Goal: Task Accomplishment & Management: Use online tool/utility

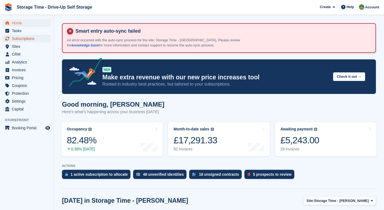
click at [17, 37] on span "Subscriptions" at bounding box center [28, 39] width 32 height 8
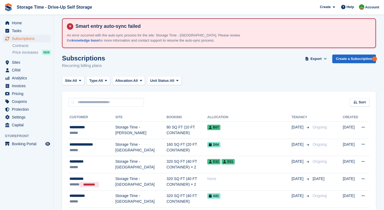
scroll to position [5, 0]
click at [80, 80] on span at bounding box center [80, 80] width 4 height 4
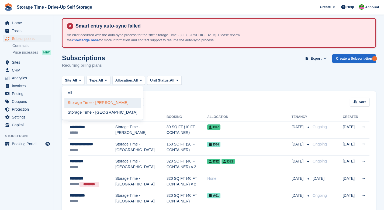
click at [95, 105] on link "Storage Time - [PERSON_NAME]" at bounding box center [102, 103] width 76 height 10
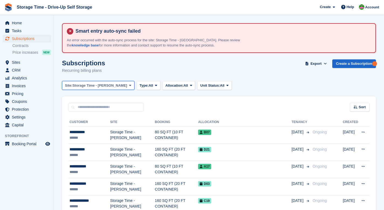
click at [106, 84] on span "Storage Time - [PERSON_NAME]" at bounding box center [99, 85] width 55 height 5
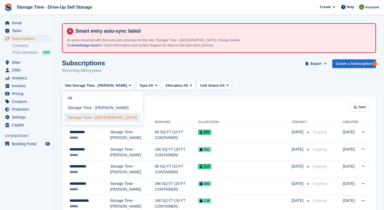
click at [106, 119] on link "Storage Time - [GEOGRAPHIC_DATA]" at bounding box center [102, 118] width 76 height 10
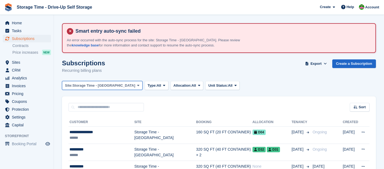
click at [116, 87] on span "Storage Time - [GEOGRAPHIC_DATA]" at bounding box center [103, 85] width 63 height 5
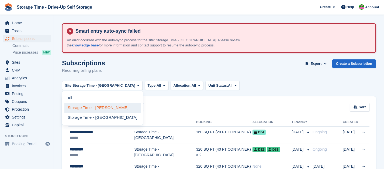
click at [112, 110] on link "Storage Time - [PERSON_NAME]" at bounding box center [102, 108] width 76 height 10
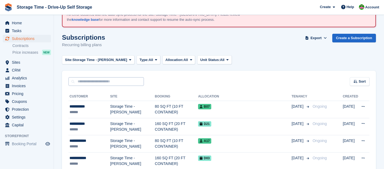
scroll to position [26, 0]
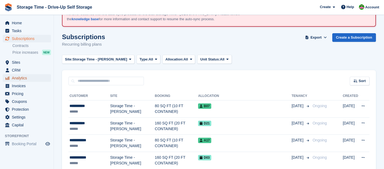
click at [25, 79] on span "Analytics" at bounding box center [28, 78] width 32 height 8
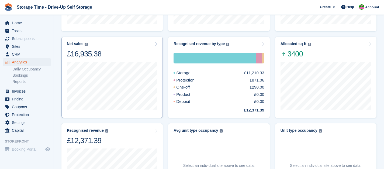
scroll to position [37, 0]
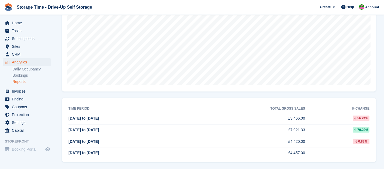
scroll to position [80, 0]
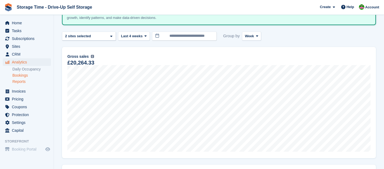
click at [26, 75] on link "Bookings" at bounding box center [31, 75] width 39 height 5
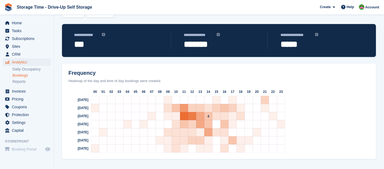
scroll to position [68, 0]
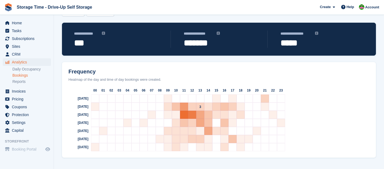
click at [197, 106] on div "3" at bounding box center [200, 106] width 8 height 8
click at [21, 81] on link "Reports" at bounding box center [31, 81] width 39 height 5
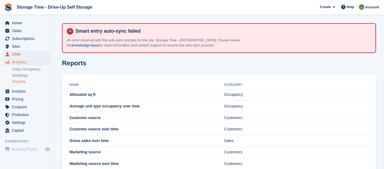
click at [16, 54] on span "CRM" at bounding box center [28, 54] width 32 height 8
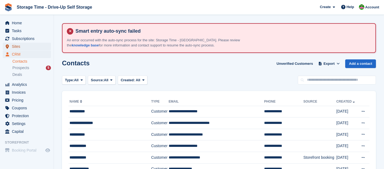
click at [16, 47] on span "Sites" at bounding box center [28, 47] width 32 height 8
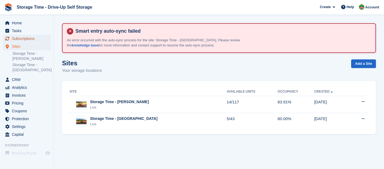
click at [24, 39] on span "Subscriptions" at bounding box center [28, 39] width 32 height 8
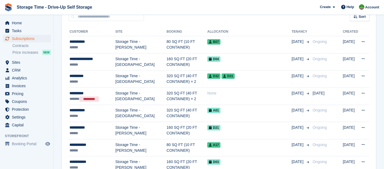
scroll to position [101, 0]
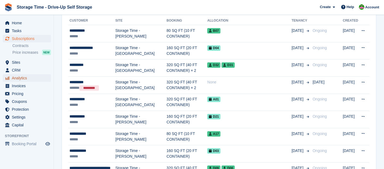
click at [19, 78] on span "Analytics" at bounding box center [28, 78] width 32 height 8
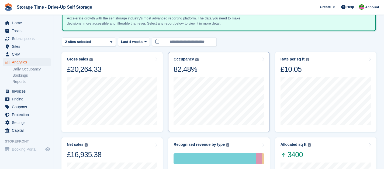
scroll to position [74, 0]
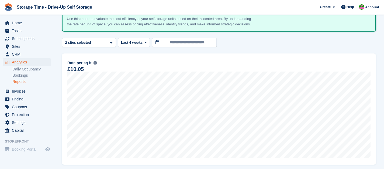
scroll to position [74, 0]
click at [22, 75] on link "Bookings" at bounding box center [31, 75] width 39 height 5
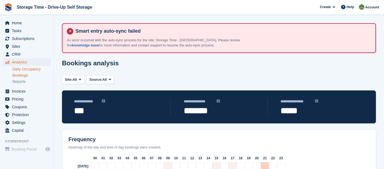
click at [25, 70] on link "Daily Occupancy" at bounding box center [31, 69] width 39 height 5
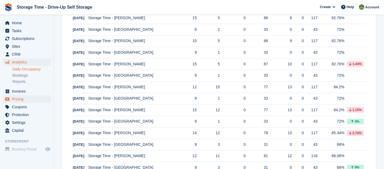
scroll to position [210, 0]
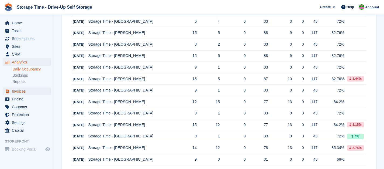
click at [25, 91] on span "Invoices" at bounding box center [28, 91] width 32 height 8
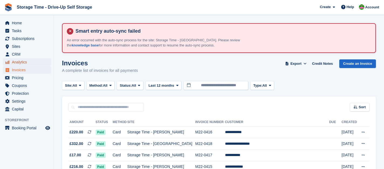
click at [28, 63] on span "Analytics" at bounding box center [28, 62] width 32 height 8
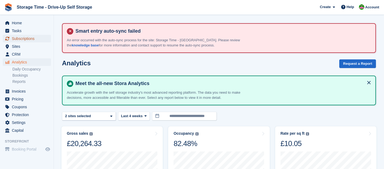
click at [29, 39] on span "Subscriptions" at bounding box center [28, 39] width 32 height 8
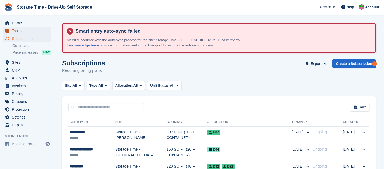
click at [16, 30] on span "Tasks" at bounding box center [28, 31] width 32 height 8
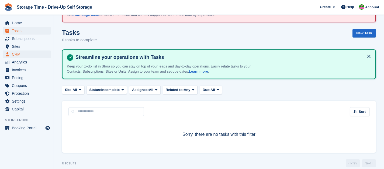
scroll to position [37, 0]
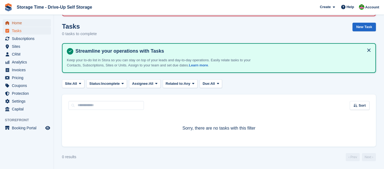
click at [20, 23] on span "Home" at bounding box center [28, 23] width 32 height 8
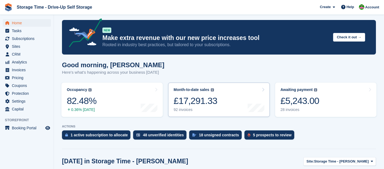
scroll to position [40, 0]
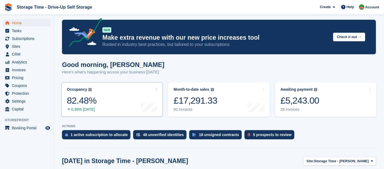
click at [118, 107] on link "Occupancy The percentage of all currently allocated units in terms of area. Inc…" at bounding box center [111, 99] width 101 height 34
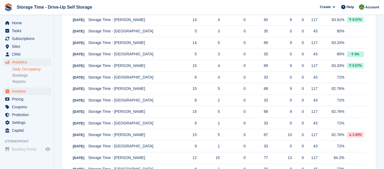
scroll to position [155, 0]
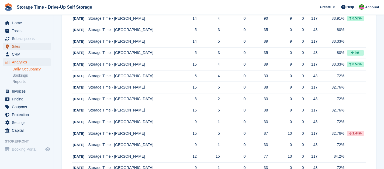
click at [22, 48] on span "Sites" at bounding box center [28, 47] width 32 height 8
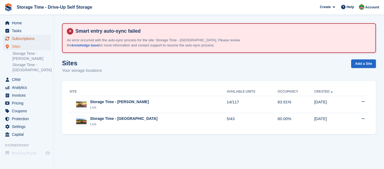
click at [26, 38] on span "Subscriptions" at bounding box center [28, 39] width 32 height 8
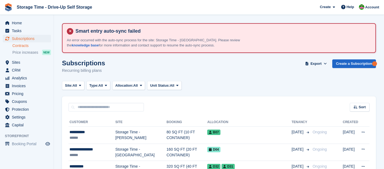
click at [25, 46] on link "Contracts" at bounding box center [31, 45] width 39 height 5
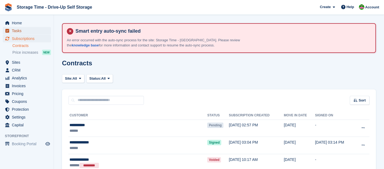
click at [22, 30] on span "Tasks" at bounding box center [28, 31] width 32 height 8
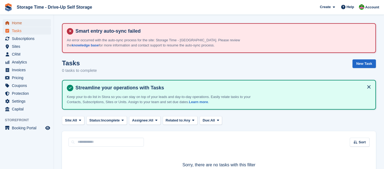
click at [21, 24] on span "Home" at bounding box center [28, 23] width 32 height 8
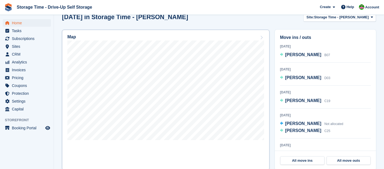
scroll to position [192, 0]
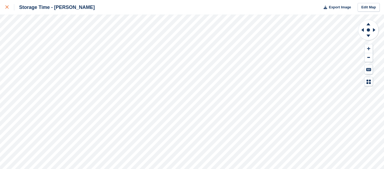
click at [8, 8] on icon at bounding box center [6, 6] width 3 height 3
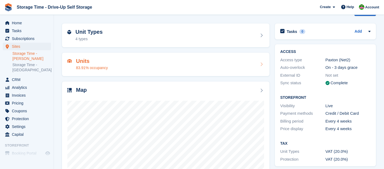
scroll to position [63, 0]
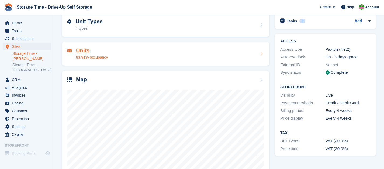
click at [98, 59] on div "83.91% occupancy" at bounding box center [92, 57] width 32 height 6
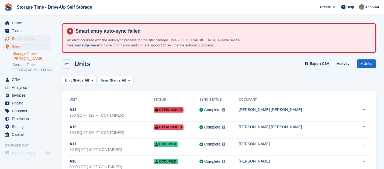
click at [32, 41] on span "Subscriptions" at bounding box center [28, 39] width 32 height 8
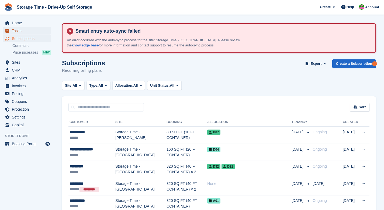
click at [20, 32] on span "Tasks" at bounding box center [28, 31] width 32 height 8
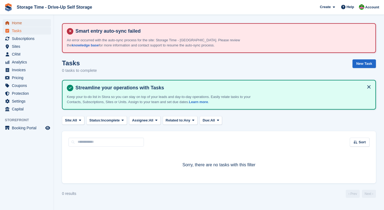
click at [19, 22] on span "Home" at bounding box center [28, 23] width 32 height 8
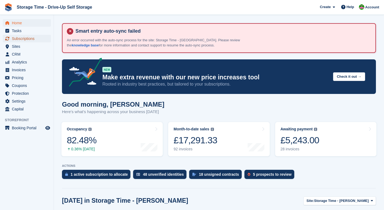
click at [27, 38] on span "Subscriptions" at bounding box center [28, 39] width 32 height 8
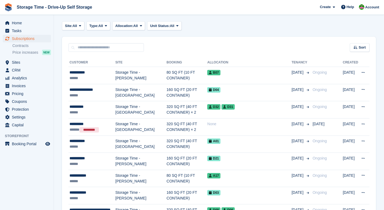
scroll to position [60, 0]
click at [21, 79] on span "Analytics" at bounding box center [28, 78] width 32 height 8
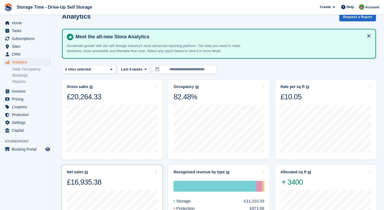
scroll to position [77, 0]
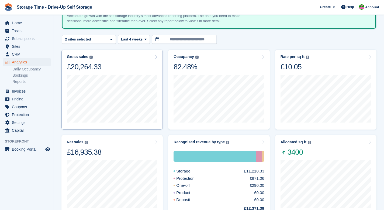
click at [154, 56] on div "Gross sales The sum of all finalised invoices, after discount and including tax…" at bounding box center [112, 62] width 91 height 17
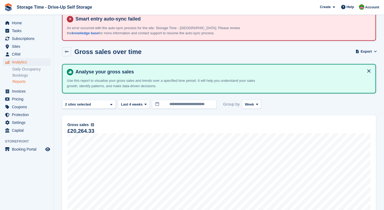
scroll to position [110, 0]
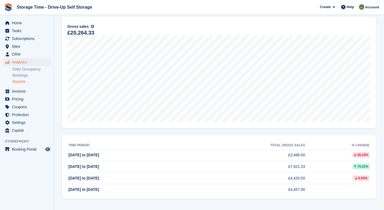
click at [94, 156] on span "[DATE] to [DATE]" at bounding box center [83, 154] width 31 height 4
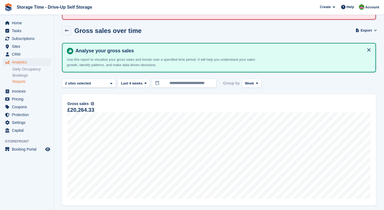
scroll to position [30, 0]
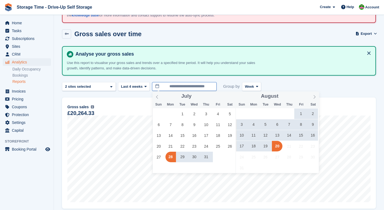
click at [176, 87] on input "**********" at bounding box center [184, 86] width 65 height 9
click at [269, 145] on span "19" at bounding box center [265, 146] width 11 height 11
type input "**********"
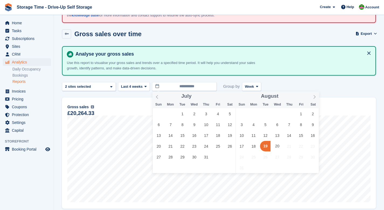
click at [269, 145] on span "19" at bounding box center [265, 146] width 11 height 11
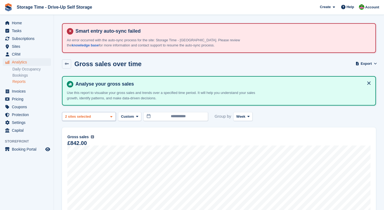
click at [108, 119] on div "Storage Time - Sharston 2 sites selected" at bounding box center [89, 116] width 54 height 9
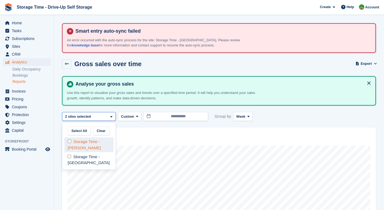
click at [95, 145] on div "Storage Time - [PERSON_NAME]" at bounding box center [88, 144] width 49 height 15
select select "****"
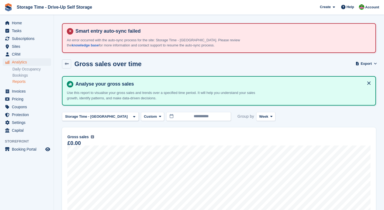
click at [281, 117] on div "**********" at bounding box center [219, 116] width 314 height 9
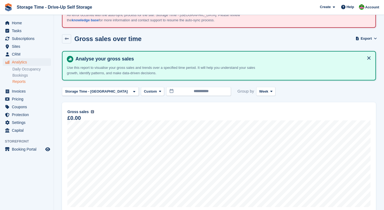
scroll to position [26, 0]
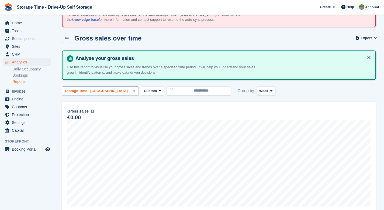
click at [113, 91] on div "Storage Time - [GEOGRAPHIC_DATA]" at bounding box center [97, 90] width 66 height 5
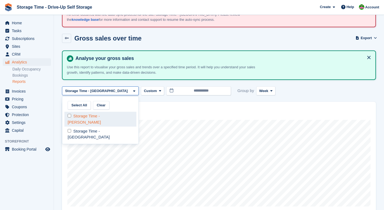
click at [92, 121] on div "Storage Time - [PERSON_NAME]" at bounding box center [100, 119] width 72 height 15
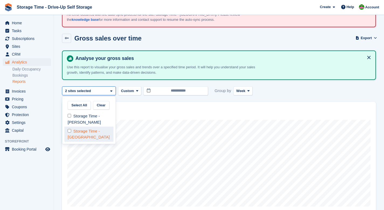
click at [90, 132] on div "Storage Time - [GEOGRAPHIC_DATA]" at bounding box center [88, 133] width 49 height 15
select select "****"
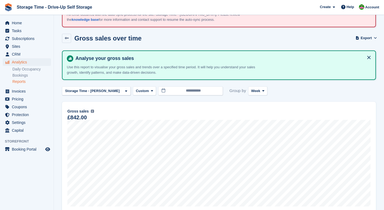
click at [273, 61] on h4 "Analyse your gross sales" at bounding box center [222, 58] width 298 height 6
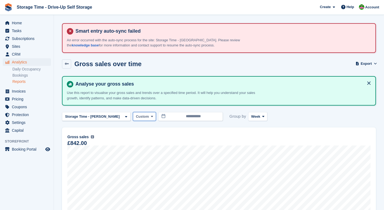
click at [143, 115] on button "Custom" at bounding box center [144, 116] width 23 height 9
click at [142, 115] on button "Custom" at bounding box center [144, 116] width 23 height 9
click at [33, 70] on link "Daily Occupancy" at bounding box center [31, 69] width 39 height 5
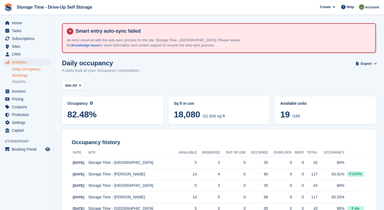
click at [25, 77] on link "Bookings" at bounding box center [31, 75] width 39 height 5
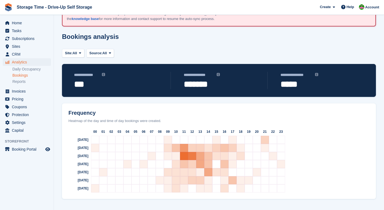
scroll to position [27, 0]
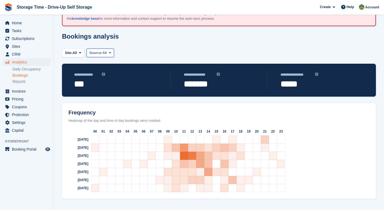
click at [106, 55] on span "All" at bounding box center [104, 52] width 5 height 5
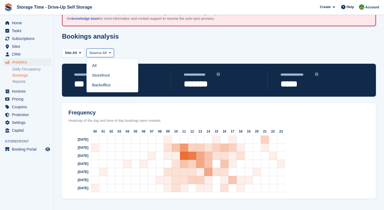
click at [106, 55] on span "All" at bounding box center [104, 52] width 5 height 5
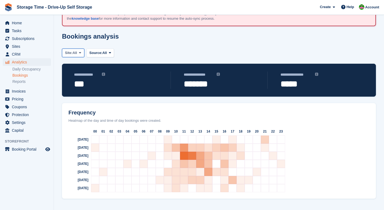
click at [81, 54] on icon at bounding box center [80, 53] width 2 height 4
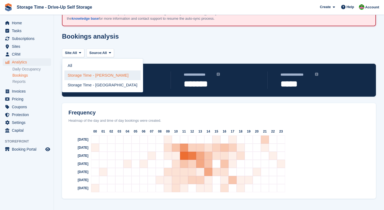
click at [82, 73] on link "Storage Time - [PERSON_NAME]" at bounding box center [102, 75] width 76 height 10
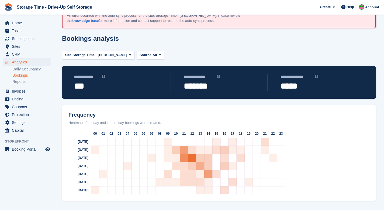
scroll to position [27, 0]
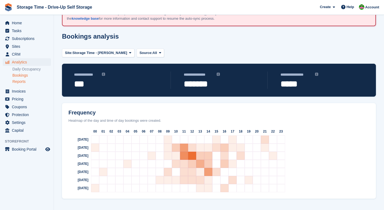
click at [20, 81] on link "Reports" at bounding box center [31, 81] width 39 height 5
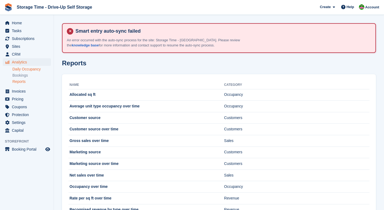
click at [22, 70] on link "Daily Occupancy" at bounding box center [31, 69] width 39 height 5
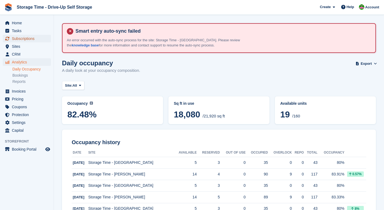
click at [21, 40] on span "Subscriptions" at bounding box center [28, 39] width 32 height 8
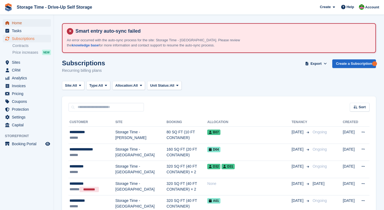
click at [19, 21] on span "Home" at bounding box center [28, 23] width 32 height 8
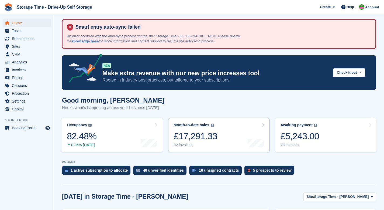
scroll to position [4, 0]
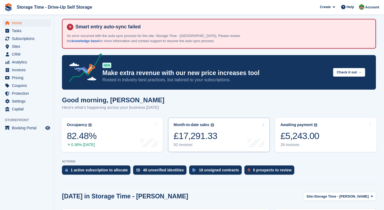
click at [227, 135] on link "Month-to-date sales The sum of all finalised invoices generated this month to d…" at bounding box center [218, 134] width 101 height 34
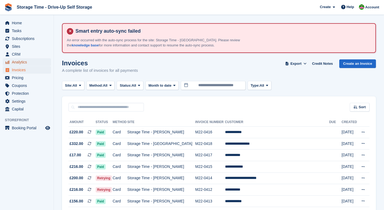
click at [25, 61] on span "Analytics" at bounding box center [28, 62] width 32 height 8
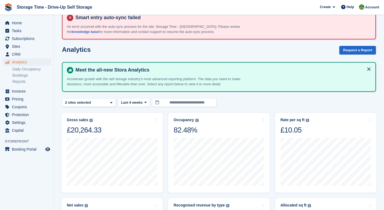
scroll to position [64, 0]
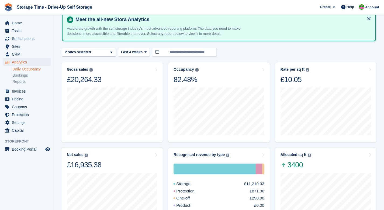
click at [22, 70] on link "Daily Occupancy" at bounding box center [31, 69] width 39 height 5
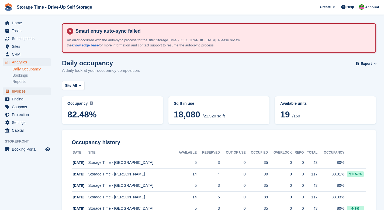
click at [23, 93] on span "Invoices" at bounding box center [28, 91] width 32 height 8
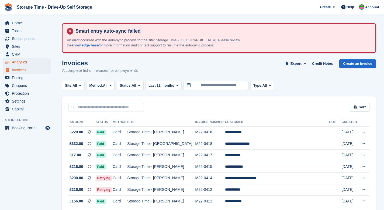
click at [25, 62] on span "Analytics" at bounding box center [28, 62] width 32 height 8
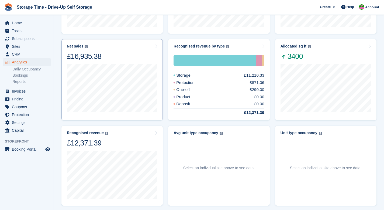
scroll to position [173, 0]
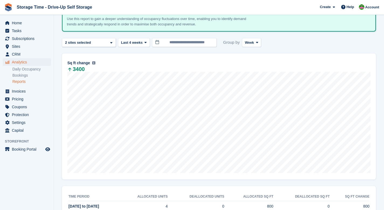
scroll to position [42, 0]
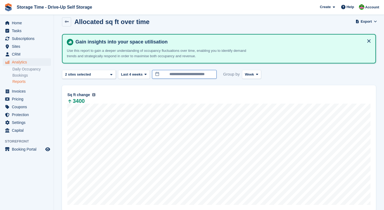
click at [196, 74] on input "**********" at bounding box center [184, 74] width 65 height 9
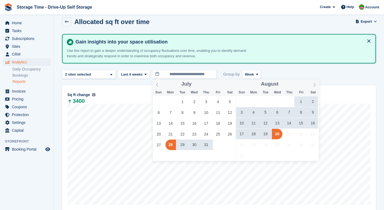
click at [264, 133] on span "19" at bounding box center [265, 134] width 11 height 11
type input "**********"
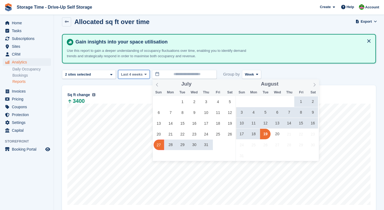
click at [139, 73] on span "Last 4 weeks" at bounding box center [132, 74] width 22 height 5
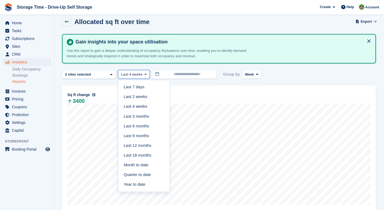
click at [138, 74] on span "Last 4 weeks" at bounding box center [132, 74] width 22 height 5
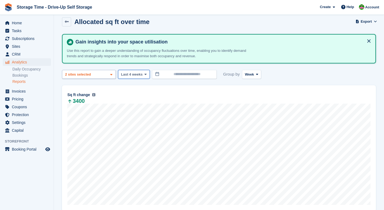
click at [114, 75] on div "Storage Time - Sharston 2 sites selected" at bounding box center [89, 74] width 54 height 9
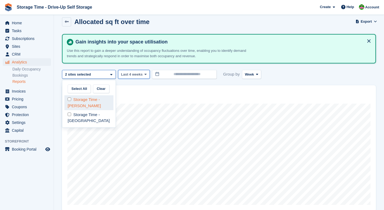
click at [96, 99] on div "Storage Time - [PERSON_NAME]" at bounding box center [88, 102] width 49 height 15
select select "****"
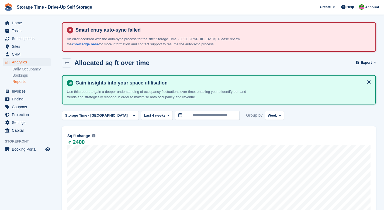
scroll to position [2, 0]
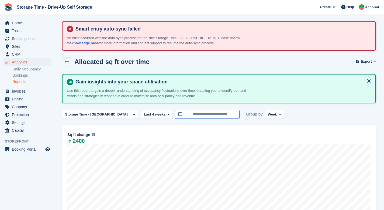
click at [200, 116] on input "**********" at bounding box center [207, 114] width 65 height 9
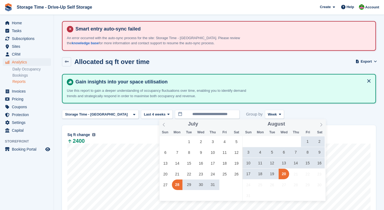
click at [272, 174] on span "19" at bounding box center [272, 173] width 11 height 11
type input "**********"
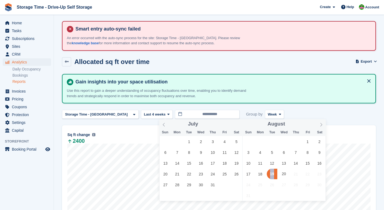
click at [272, 174] on span "19" at bounding box center [272, 173] width 11 height 11
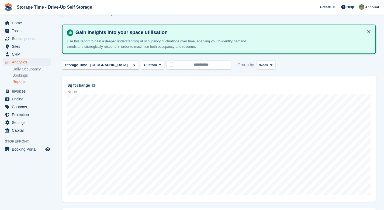
scroll to position [51, 0]
click at [94, 65] on div "Storage Time - [GEOGRAPHIC_DATA]" at bounding box center [97, 65] width 66 height 5
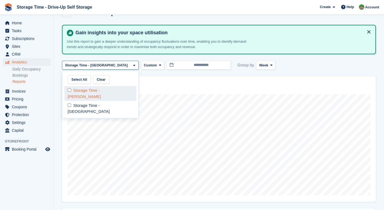
click at [71, 92] on div "Storage Time - [PERSON_NAME]" at bounding box center [100, 93] width 72 height 15
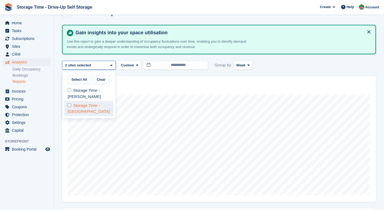
select select "****"
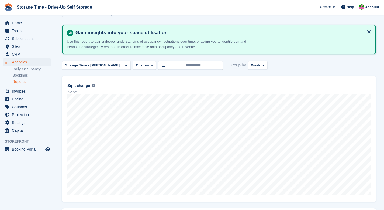
click at [276, 24] on div "Allocated sq ft over time Export Export allocated sq ft over time metrics Expor…" at bounding box center [219, 16] width 314 height 16
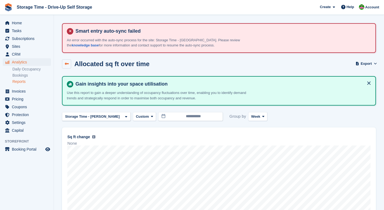
click at [68, 63] on icon at bounding box center [67, 64] width 4 height 4
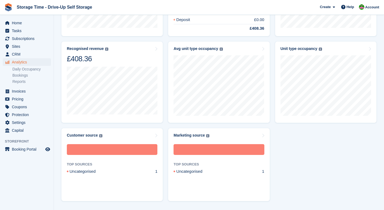
scroll to position [256, 0]
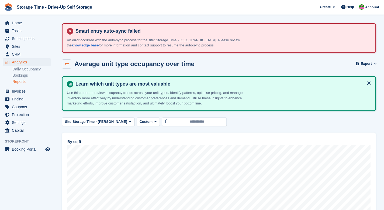
click at [68, 62] on icon at bounding box center [67, 64] width 4 height 4
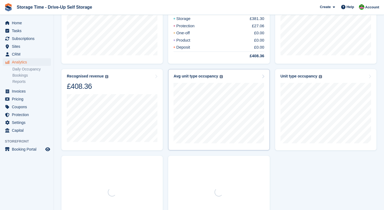
scroll to position [230, 0]
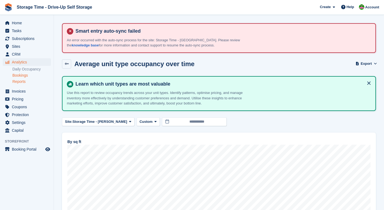
click at [20, 75] on link "Bookings" at bounding box center [31, 75] width 39 height 5
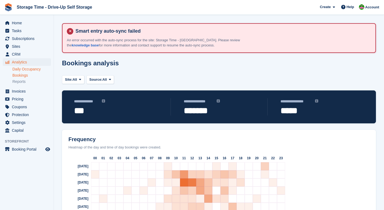
click at [35, 70] on link "Daily Occupancy" at bounding box center [31, 69] width 39 height 5
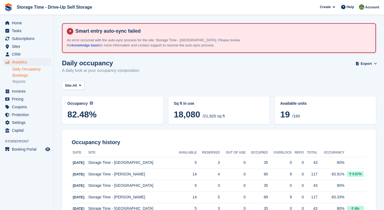
click at [20, 76] on link "Bookings" at bounding box center [31, 75] width 39 height 5
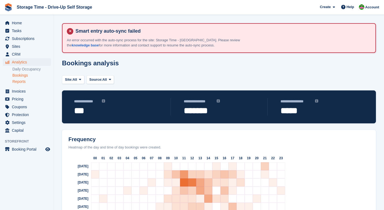
click at [22, 83] on link "Reports" at bounding box center [31, 81] width 39 height 5
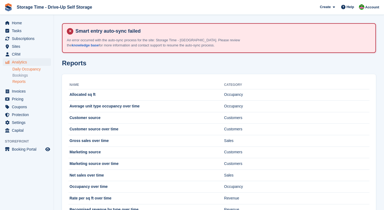
click at [29, 71] on link "Daily Occupancy" at bounding box center [31, 69] width 39 height 5
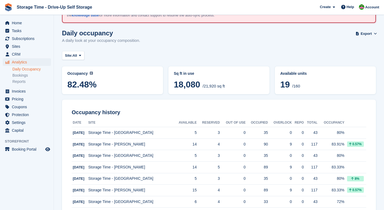
scroll to position [27, 0]
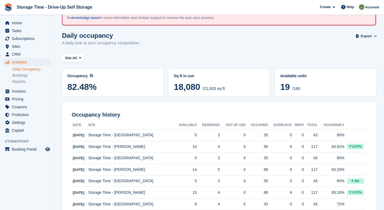
click at [94, 82] on span "82.48%" at bounding box center [112, 87] width 90 height 10
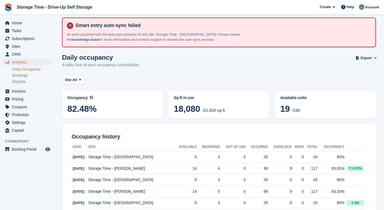
scroll to position [0, 0]
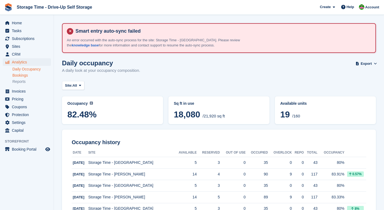
click at [21, 74] on link "Bookings" at bounding box center [31, 75] width 39 height 5
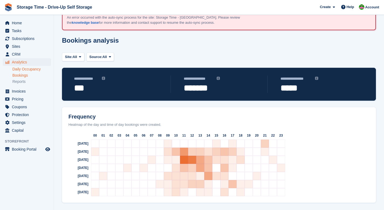
scroll to position [27, 0]
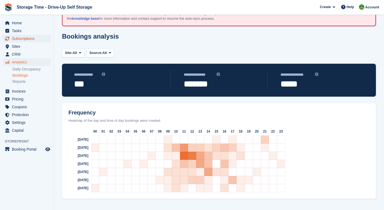
click at [25, 39] on span "Subscriptions" at bounding box center [28, 39] width 32 height 8
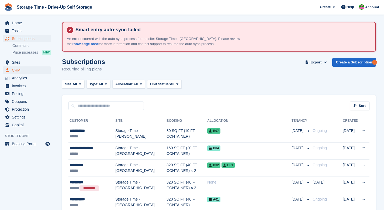
scroll to position [2, 0]
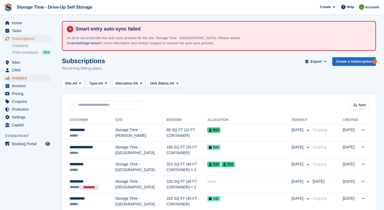
click at [25, 79] on span "Analytics" at bounding box center [28, 78] width 32 height 8
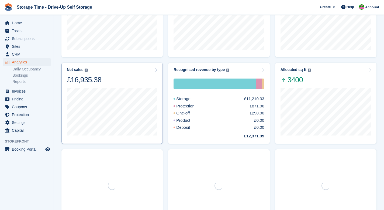
scroll to position [154, 0]
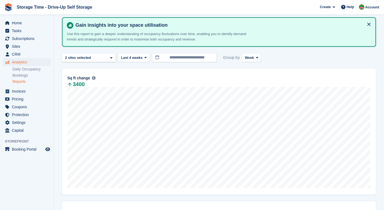
scroll to position [59, 0]
click at [202, 56] on input "**********" at bounding box center [184, 57] width 65 height 9
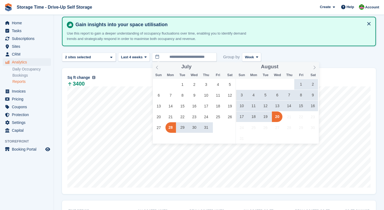
click at [267, 117] on span "19" at bounding box center [265, 116] width 11 height 11
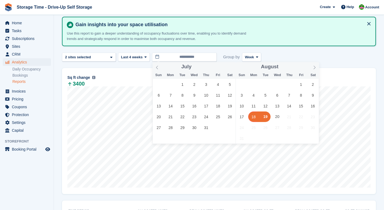
click at [255, 117] on span "18" at bounding box center [253, 116] width 11 height 11
type input "**********"
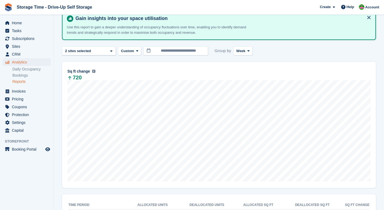
scroll to position [91, 0]
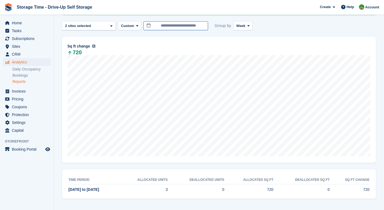
click at [180, 26] on input "**********" at bounding box center [175, 25] width 65 height 9
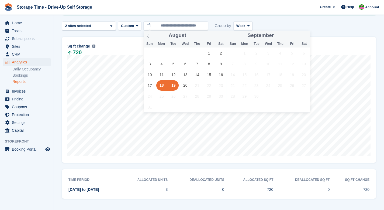
click at [171, 84] on span "19" at bounding box center [173, 85] width 11 height 11
type input "**********"
click at [173, 84] on span "19" at bounding box center [173, 85] width 11 height 11
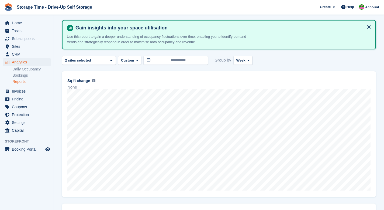
scroll to position [52, 0]
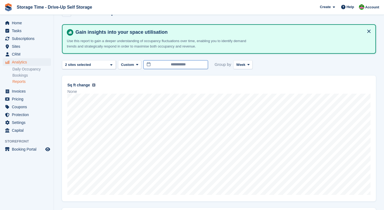
click at [185, 63] on input "**********" at bounding box center [175, 64] width 65 height 9
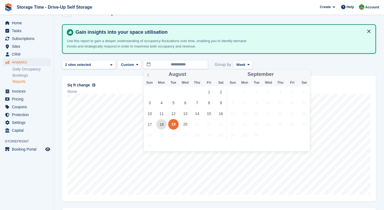
click at [165, 123] on span "18" at bounding box center [161, 124] width 11 height 11
type input "**********"
click at [165, 123] on span "18" at bounding box center [161, 124] width 11 height 11
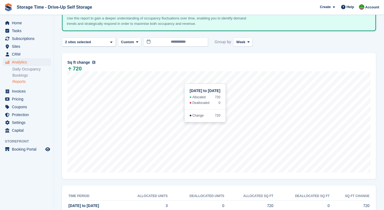
scroll to position [74, 0]
click at [30, 68] on link "Daily Occupancy" at bounding box center [31, 69] width 39 height 5
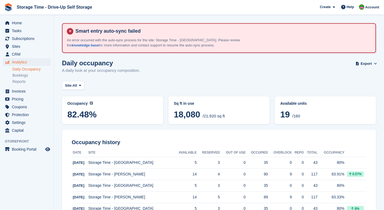
click at [29, 69] on link "Daily Occupancy" at bounding box center [31, 69] width 39 height 5
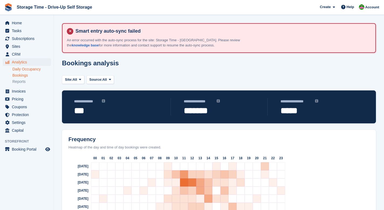
click at [22, 69] on link "Daily Occupancy" at bounding box center [31, 69] width 39 height 5
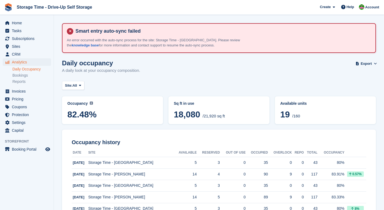
click at [144, 111] on span "82.48%" at bounding box center [112, 114] width 90 height 10
click at [22, 75] on link "Bookings" at bounding box center [31, 75] width 39 height 5
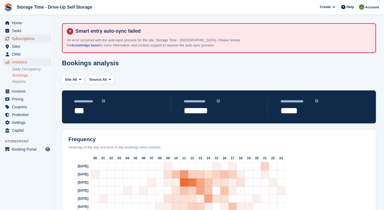
click at [25, 40] on span "Subscriptions" at bounding box center [28, 39] width 32 height 8
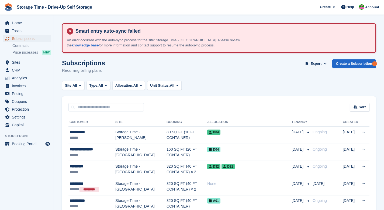
click at [27, 37] on span "Subscriptions" at bounding box center [28, 39] width 32 height 8
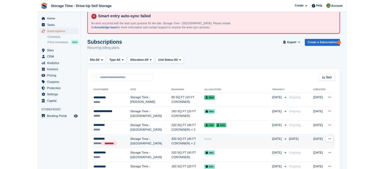
scroll to position [18, 0]
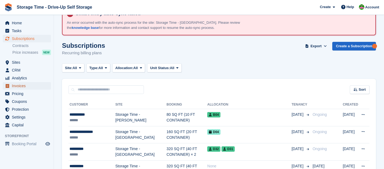
click at [19, 87] on span "Invoices" at bounding box center [28, 86] width 32 height 8
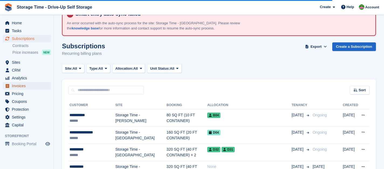
scroll to position [31, 0]
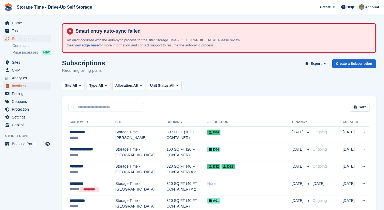
click at [18, 86] on span "Invoices" at bounding box center [28, 86] width 32 height 8
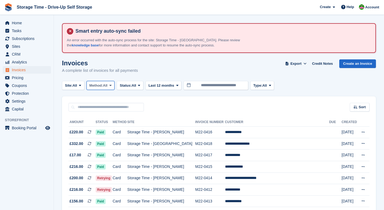
click at [103, 86] on span "Method:" at bounding box center [96, 85] width 14 height 5
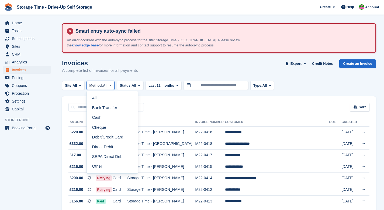
click at [103, 86] on span "Method:" at bounding box center [96, 85] width 14 height 5
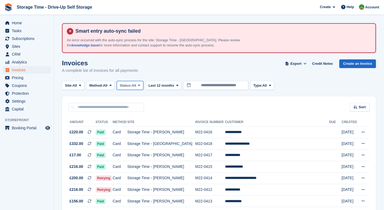
click at [136, 86] on span "All" at bounding box center [134, 85] width 5 height 5
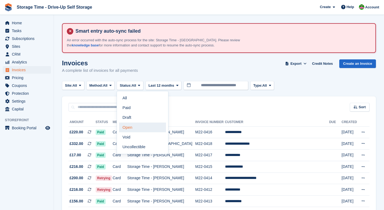
click at [134, 127] on link "Open" at bounding box center [142, 127] width 47 height 10
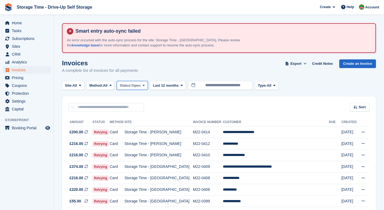
click at [147, 86] on button "Status: Open" at bounding box center [132, 85] width 31 height 9
click at [294, 62] on span "Export" at bounding box center [295, 63] width 11 height 5
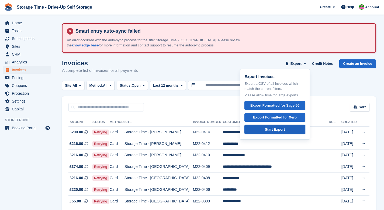
click at [282, 128] on div "Start Export" at bounding box center [275, 129] width 20 height 5
click at [317, 4] on div "Create" at bounding box center [327, 7] width 20 height 8
